Goal: Information Seeking & Learning: Learn about a topic

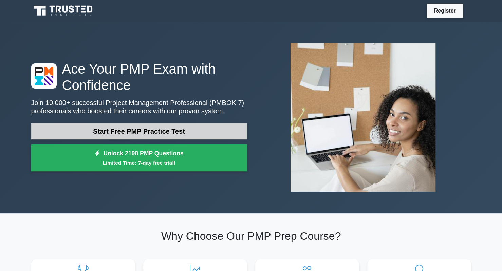
click at [177, 133] on link "Start Free PMP Practice Test" at bounding box center [139, 131] width 216 height 16
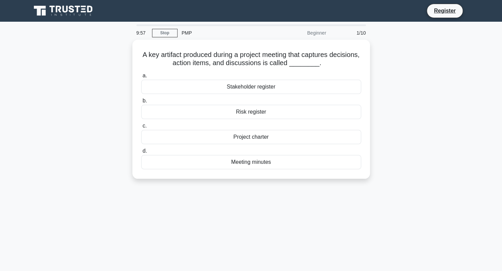
click at [37, 7] on icon at bounding box center [40, 11] width 12 height 10
